Goal: Task Accomplishment & Management: Manage account settings

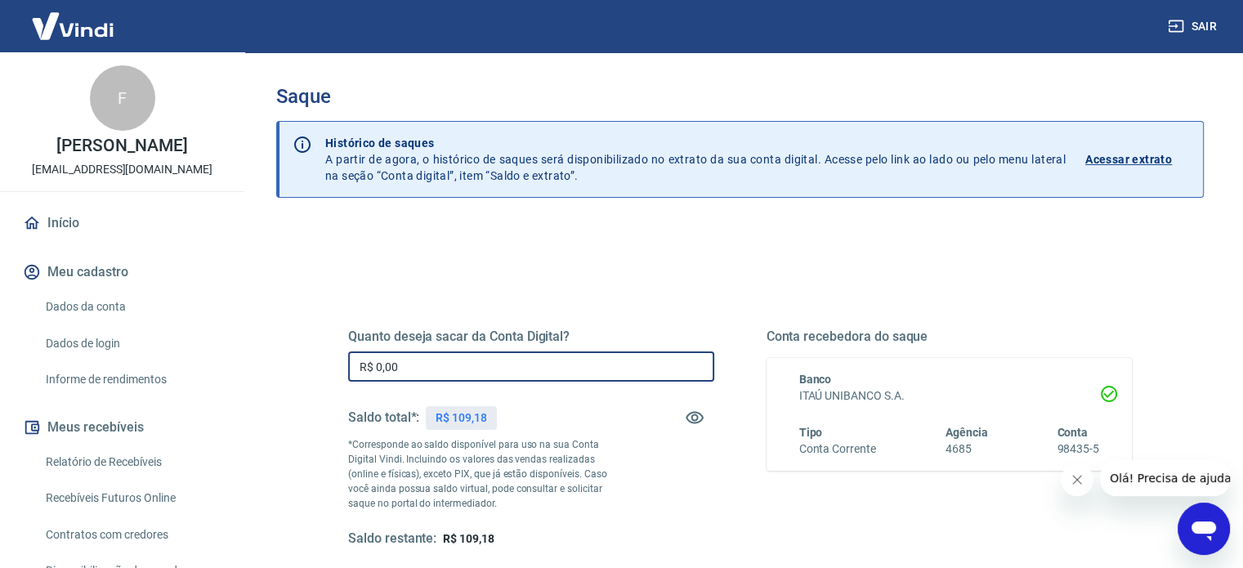
drag, startPoint x: 437, startPoint y: 359, endPoint x: 306, endPoint y: 351, distance: 131.0
click at [306, 351] on div "Quanto deseja sacar da Conta Digital? R$ 0,00 ​ Saldo total*: R$ 109,18 *Corres…" at bounding box center [740, 516] width 928 height 584
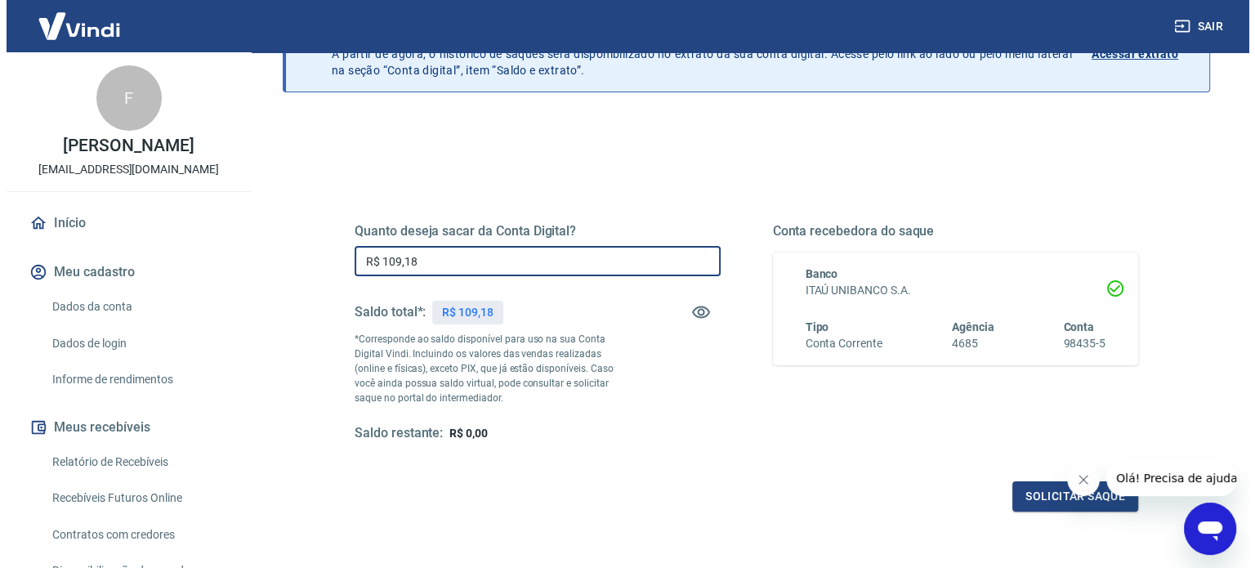
scroll to position [239, 0]
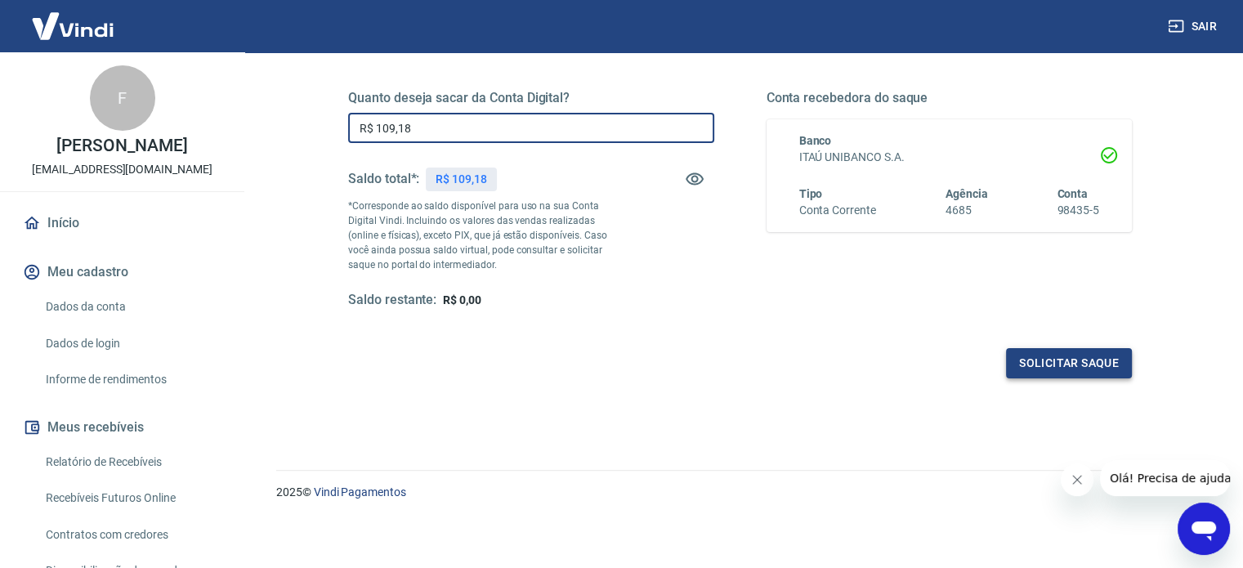
type input "R$ 109,18"
click at [1093, 356] on button "Solicitar saque" at bounding box center [1069, 363] width 126 height 30
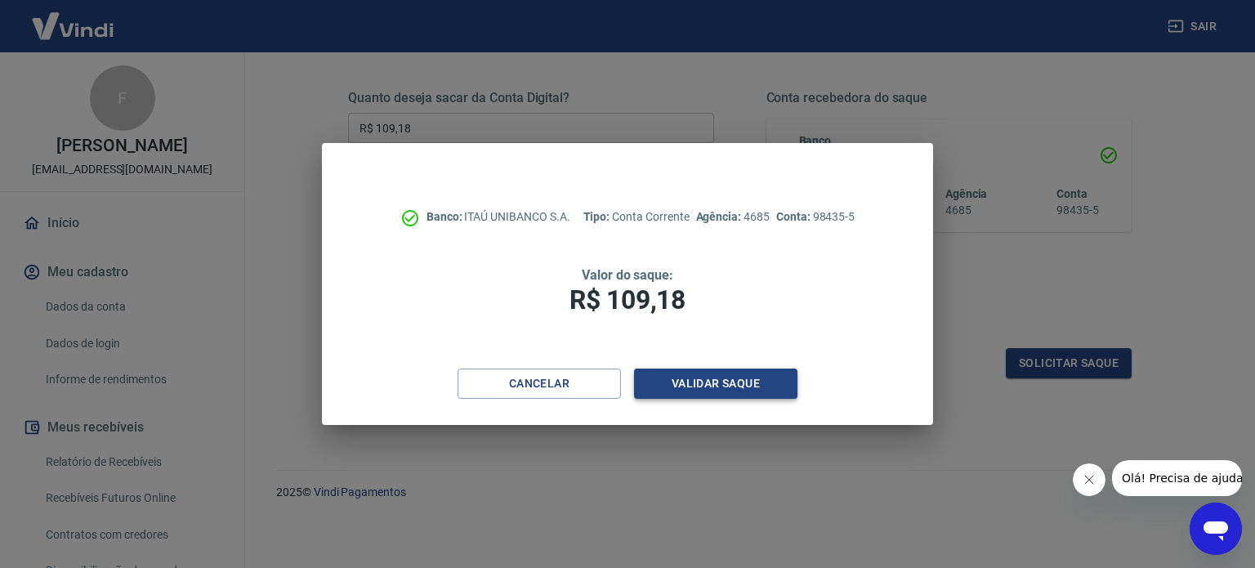
click at [743, 377] on button "Validar saque" at bounding box center [715, 384] width 163 height 30
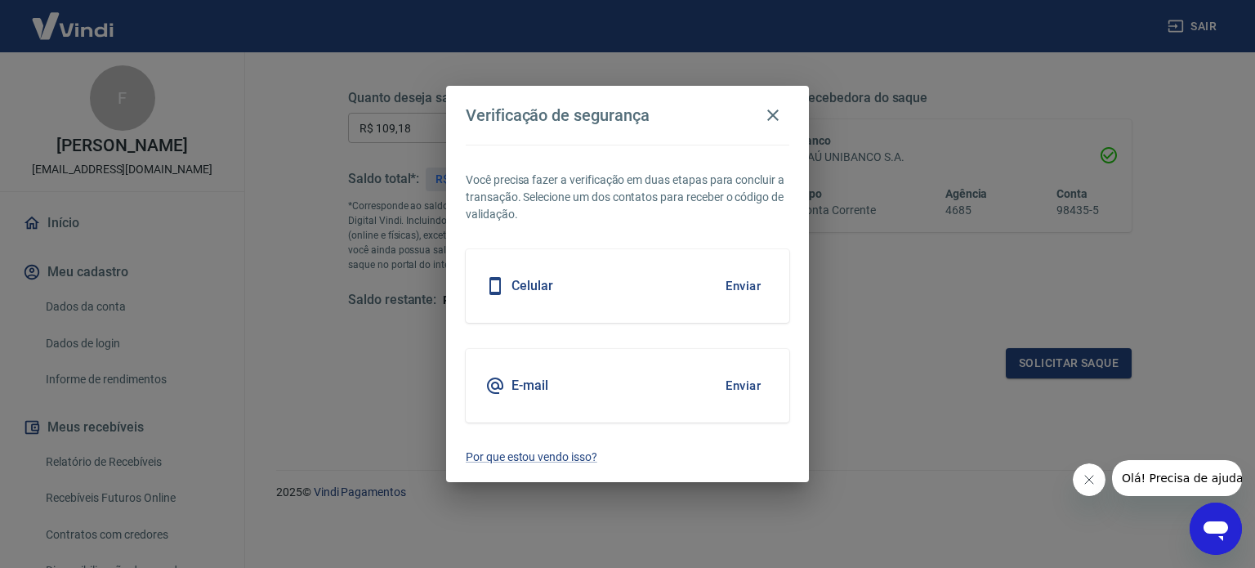
click at [743, 377] on button "Enviar" at bounding box center [743, 386] width 53 height 34
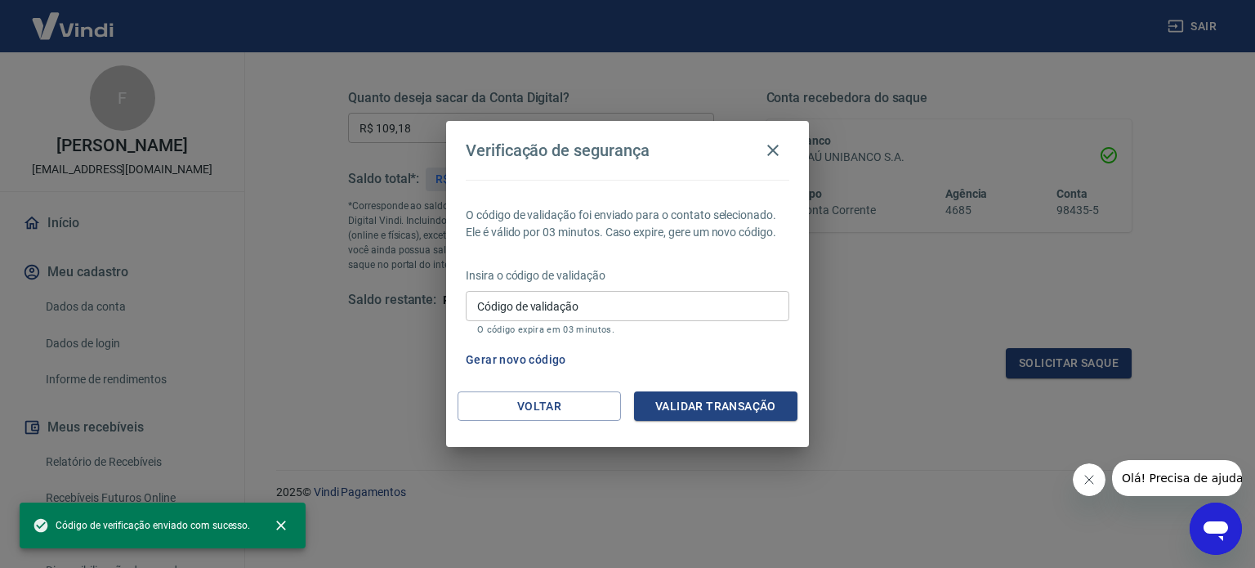
click at [598, 309] on input "Código de validação" at bounding box center [628, 306] width 324 height 30
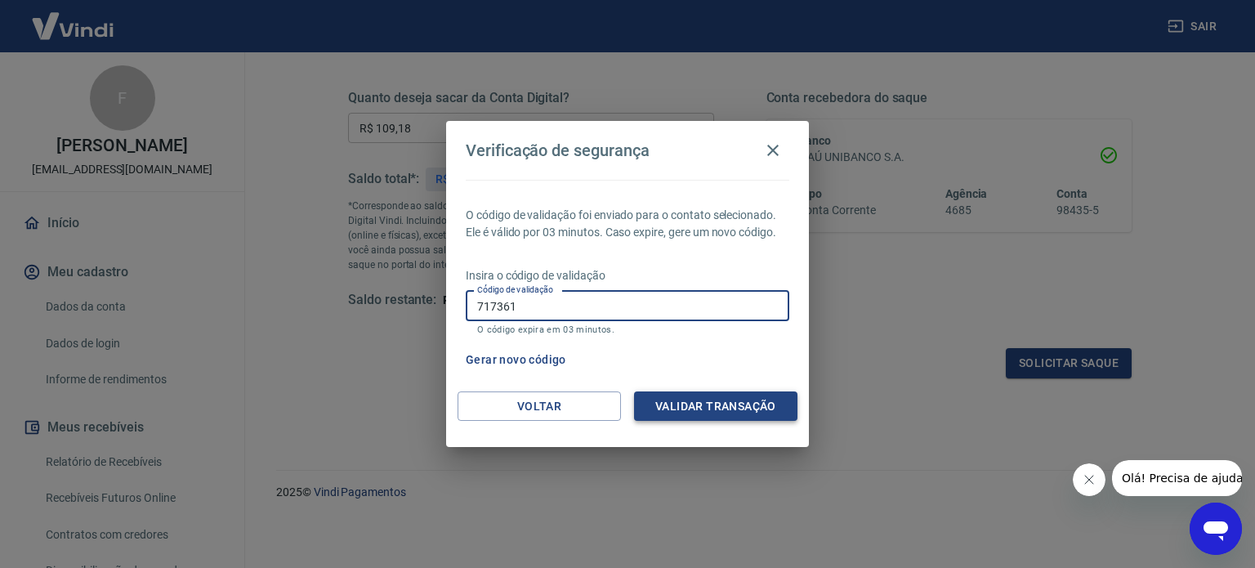
type input "717361"
click at [731, 411] on button "Validar transação" at bounding box center [715, 406] width 163 height 30
